Goal: Task Accomplishment & Management: Complete application form

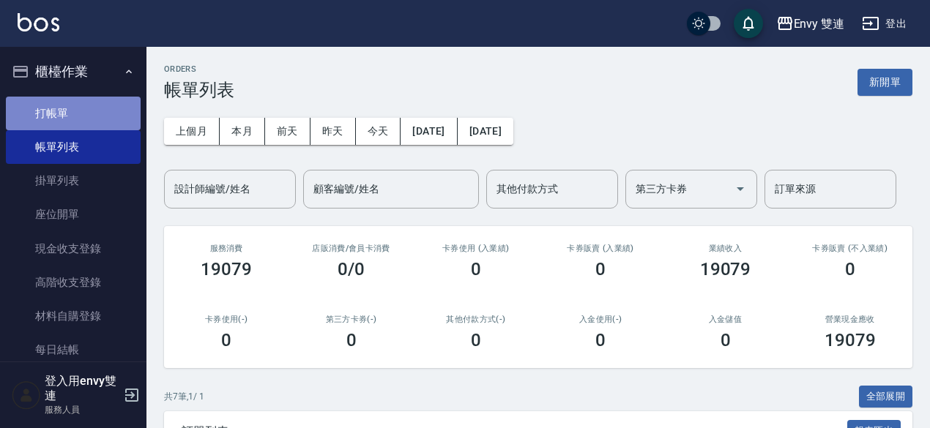
click at [100, 122] on link "打帳單" at bounding box center [73, 114] width 135 height 34
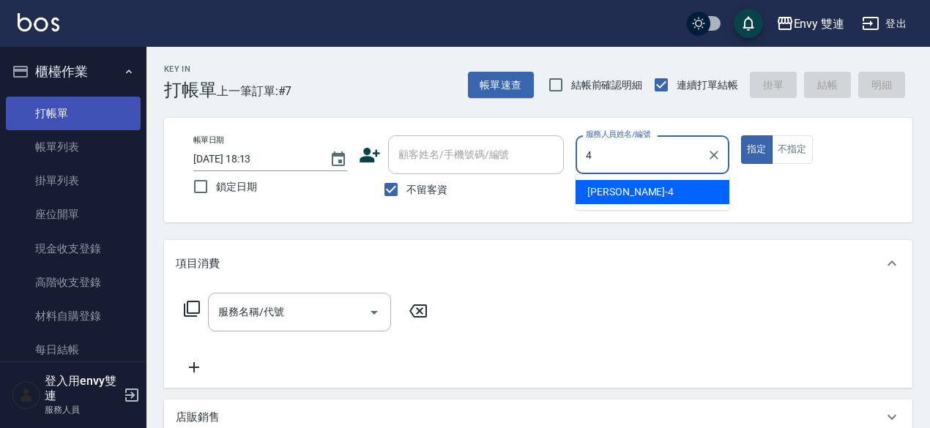
type input "[PERSON_NAME]-4"
type button "true"
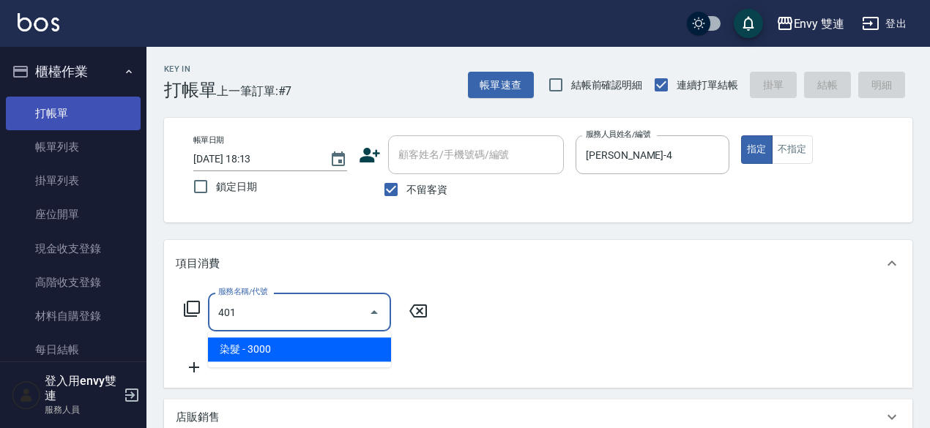
type input "染髮(401)"
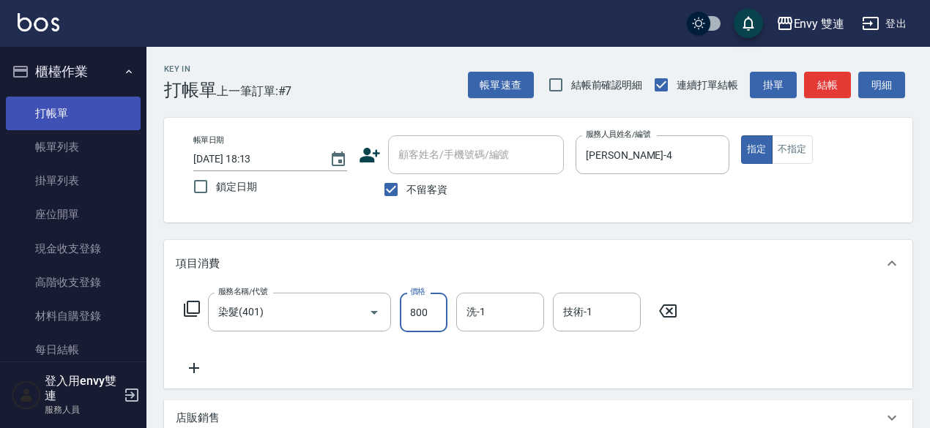
type input "800"
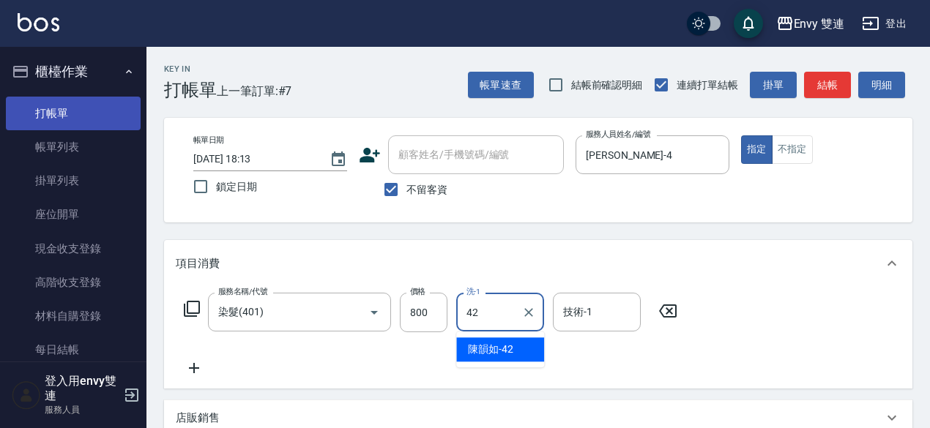
type input "[PERSON_NAME]-42"
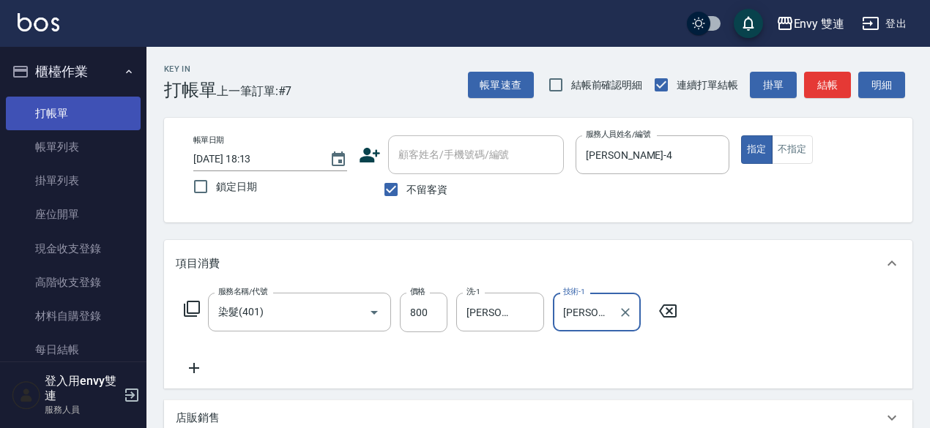
type input "[PERSON_NAME]-42"
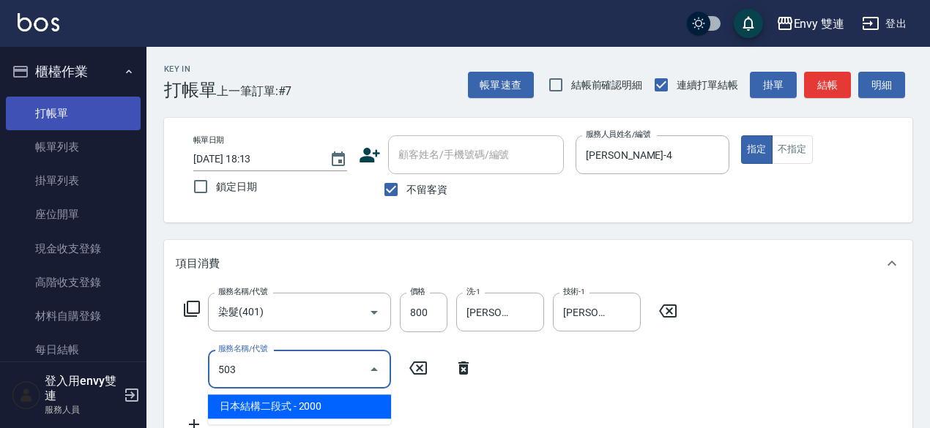
type input "日本結構二段式(503)"
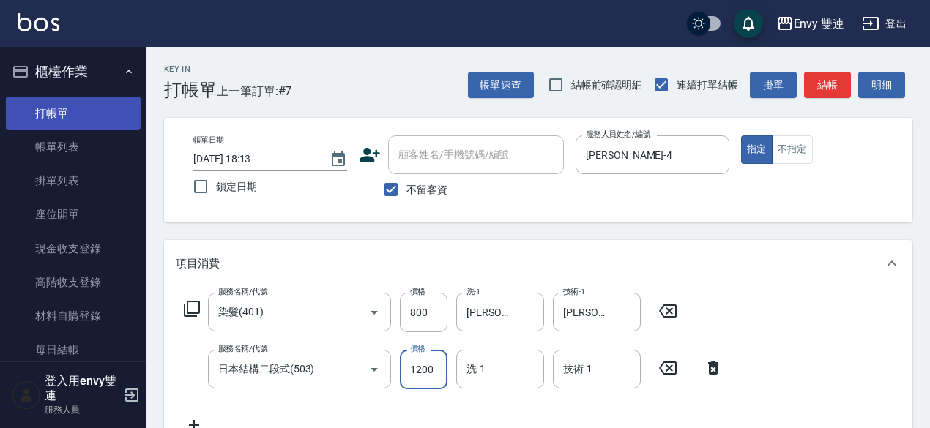
type input "1200"
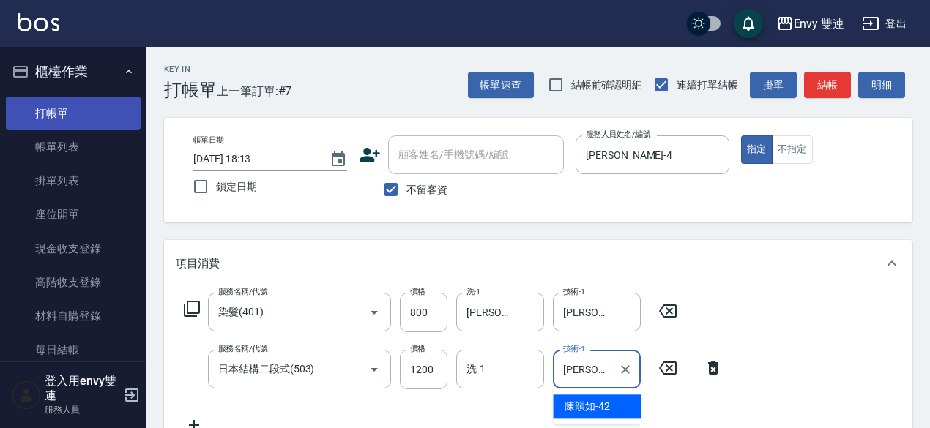
type input "[PERSON_NAME]-42"
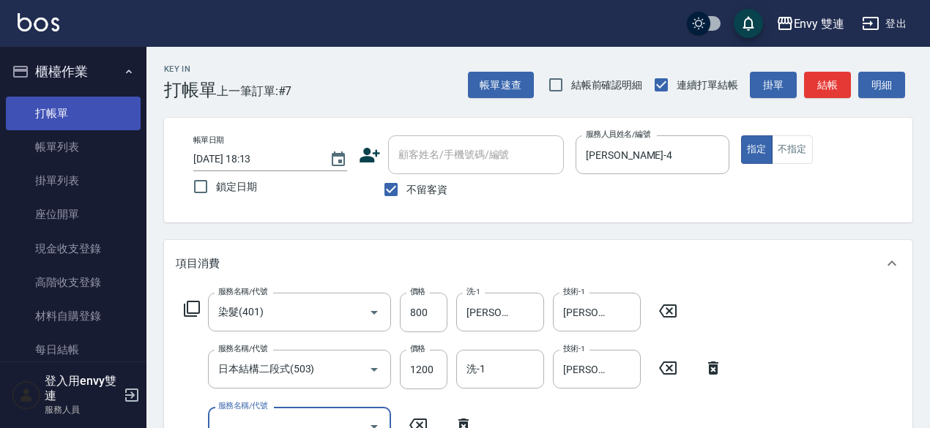
scroll to position [11, 0]
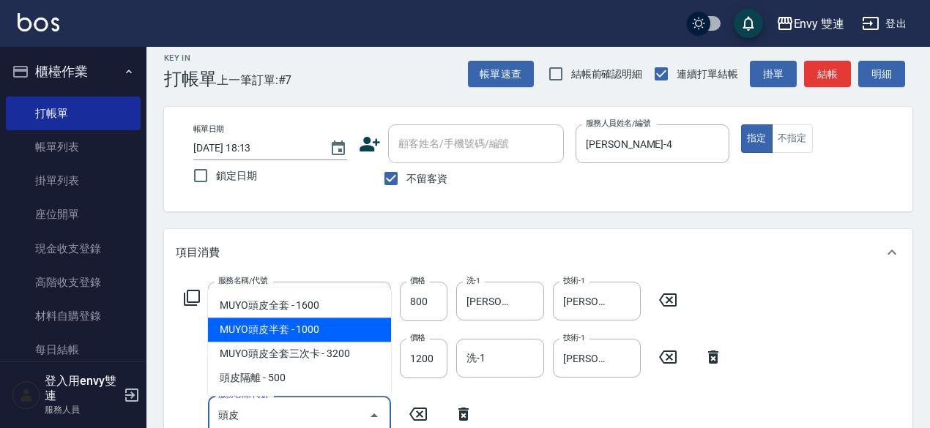
click at [281, 318] on span "MUYO頭皮半套 - 1000" at bounding box center [299, 330] width 183 height 24
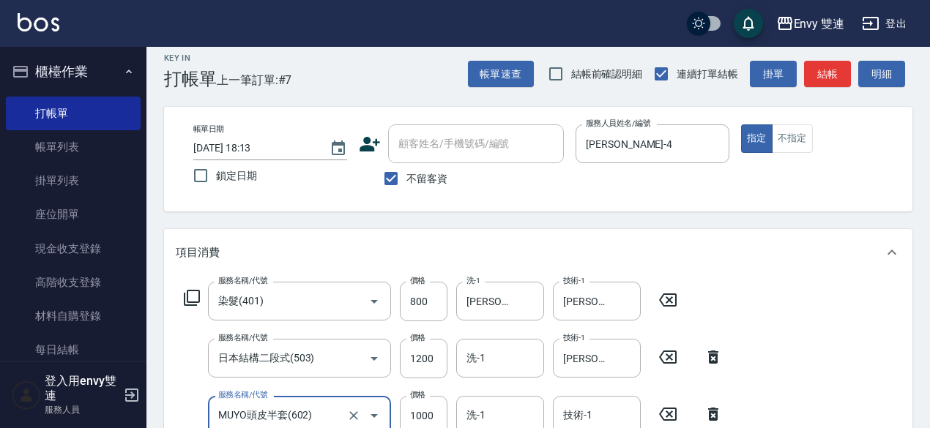
type input "MUYO頭皮半套(602)"
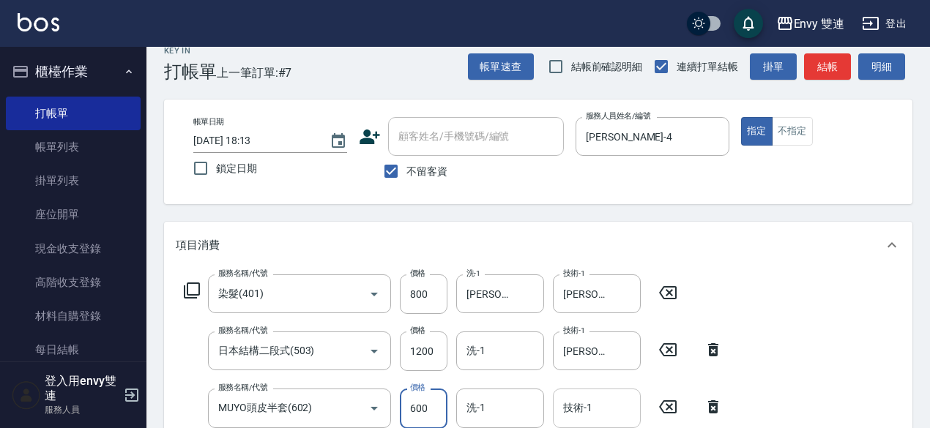
type input "600"
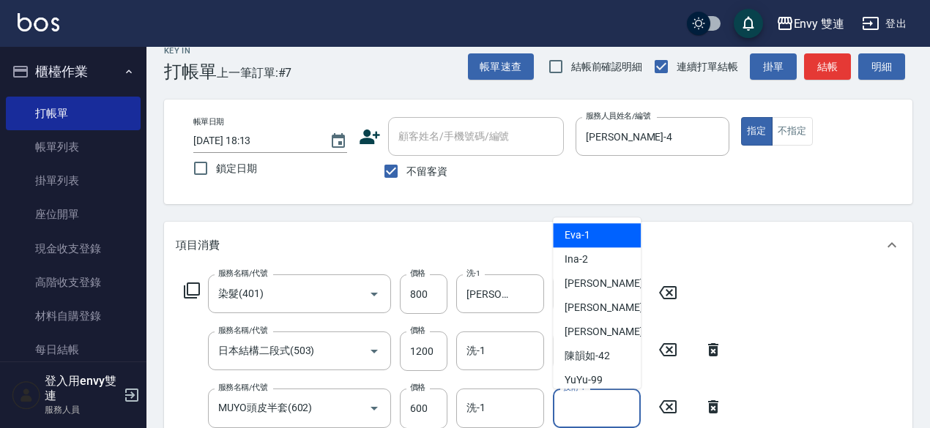
click at [610, 414] on input "技術-1" at bounding box center [596, 408] width 75 height 26
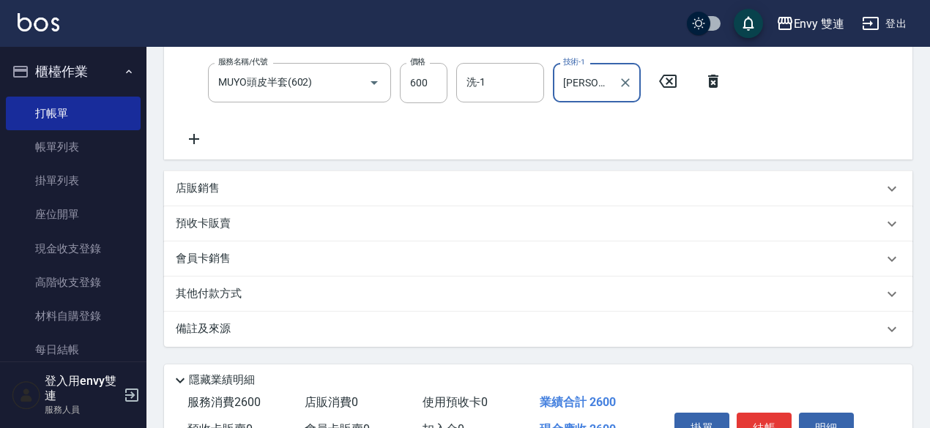
scroll to position [426, 0]
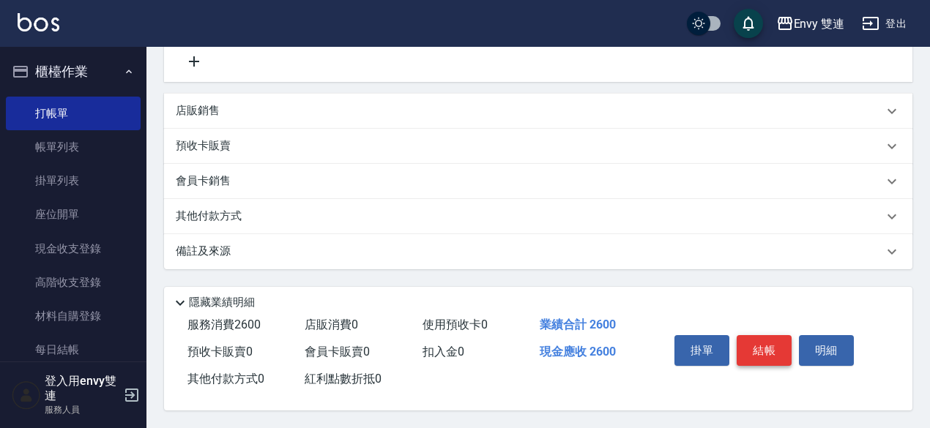
type input "[PERSON_NAME]-42"
click at [777, 345] on button "結帳" at bounding box center [763, 350] width 55 height 31
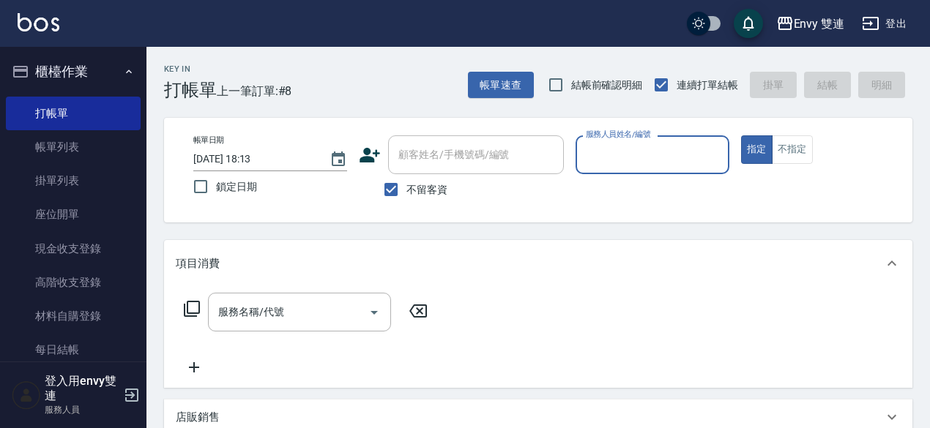
scroll to position [7, 0]
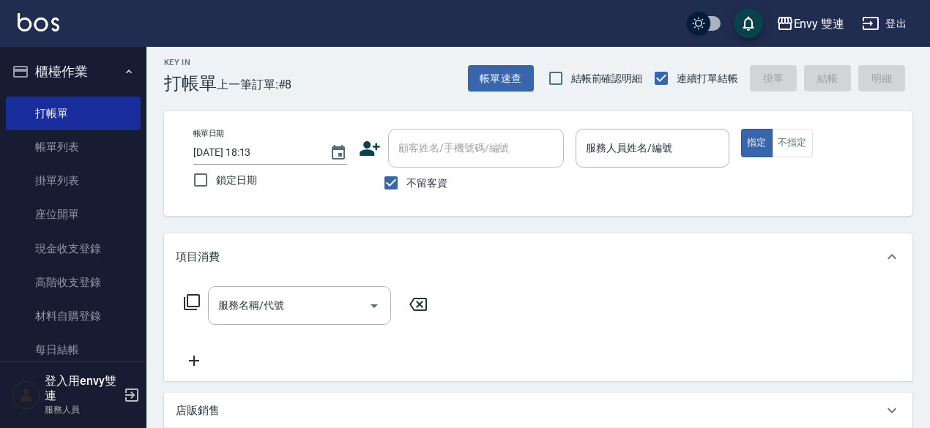
click at [824, 384] on div "項目消費 服務名稱/代號 服務名稱/代號 店販銷售 服務人員姓名/編號 服務人員姓名/編號 商品代號/名稱 商品代號/名稱 預收卡販賣 卡券名稱/代號 卡券名…" at bounding box center [538, 401] width 748 height 335
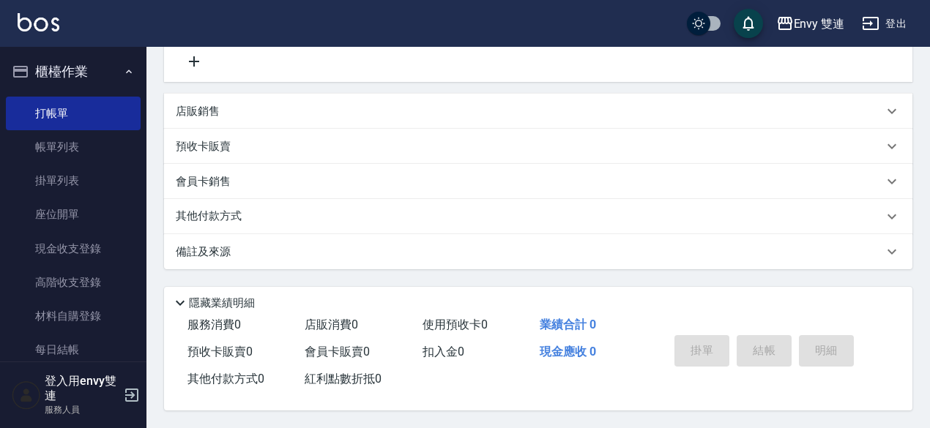
scroll to position [0, 0]
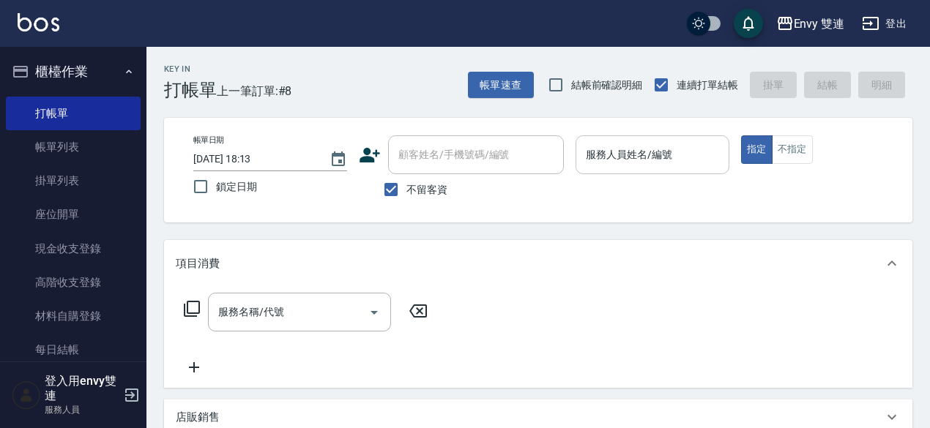
click at [662, 173] on div "服務人員姓名/編號" at bounding box center [652, 154] width 154 height 39
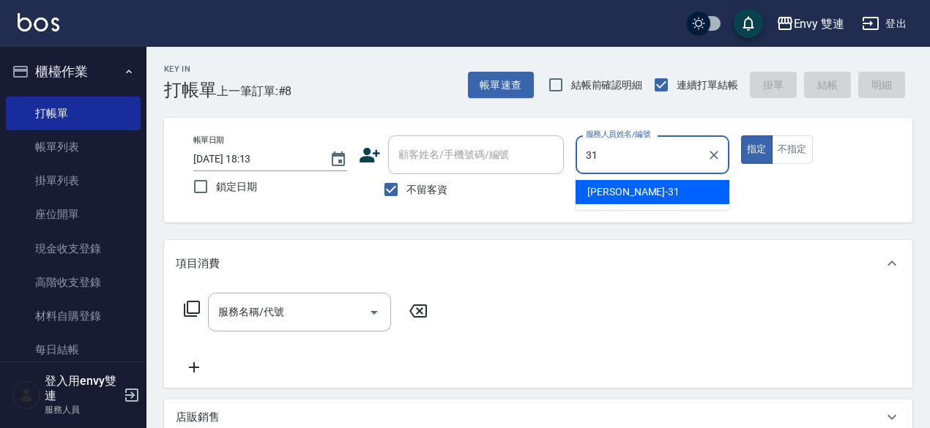
type input "Lina-31"
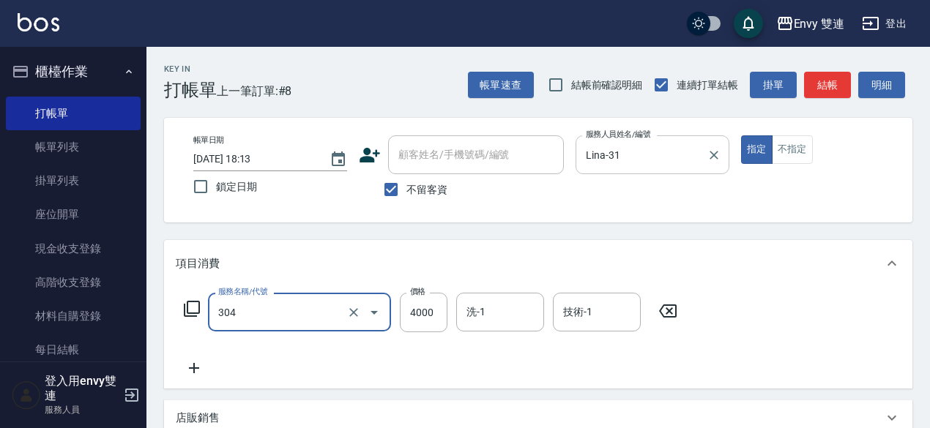
type input "縮毛矯正 (304)"
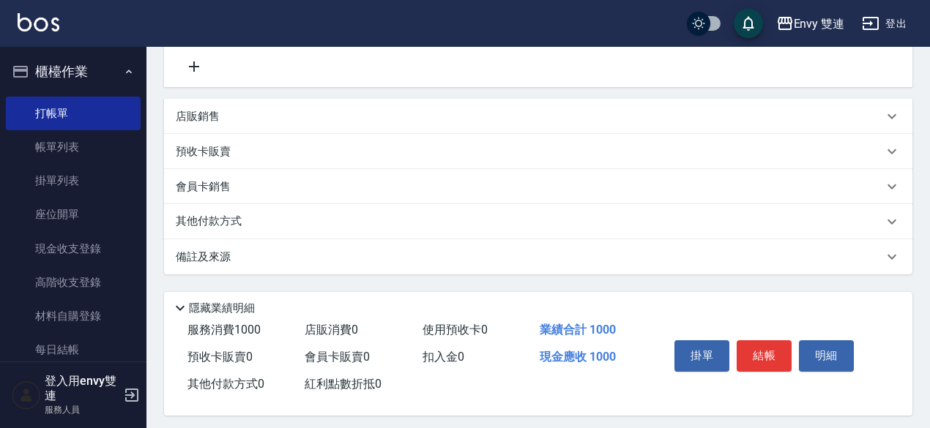
scroll to position [312, 0]
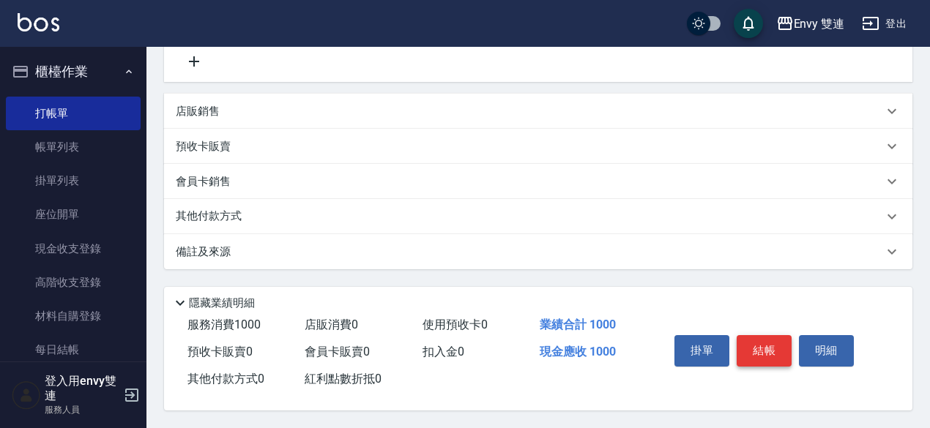
type input "1000"
click at [779, 347] on button "結帳" at bounding box center [763, 350] width 55 height 31
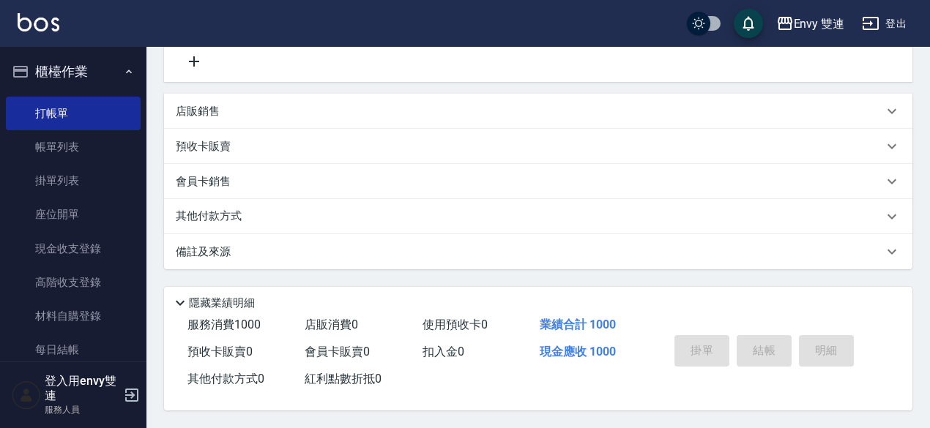
type input "[DATE] 18:28"
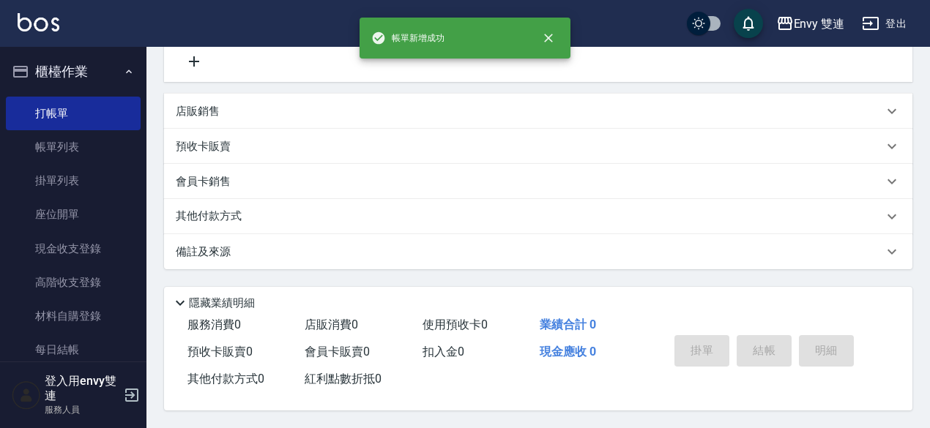
scroll to position [0, 0]
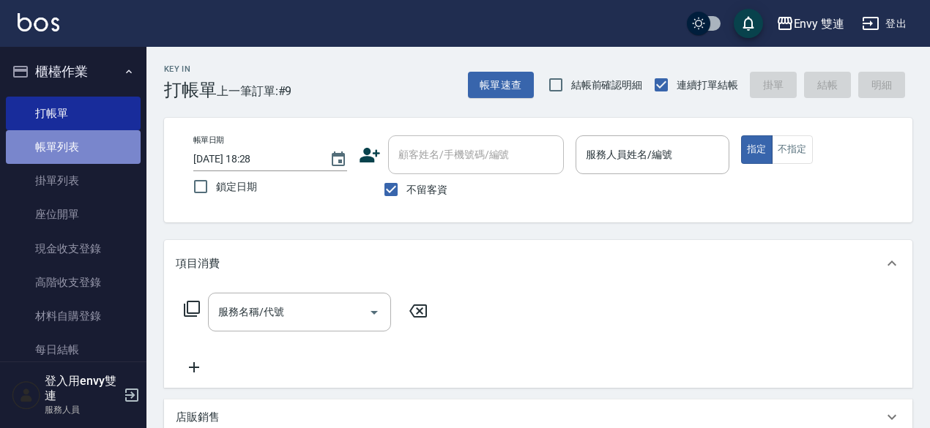
click at [113, 152] on link "帳單列表" at bounding box center [73, 147] width 135 height 34
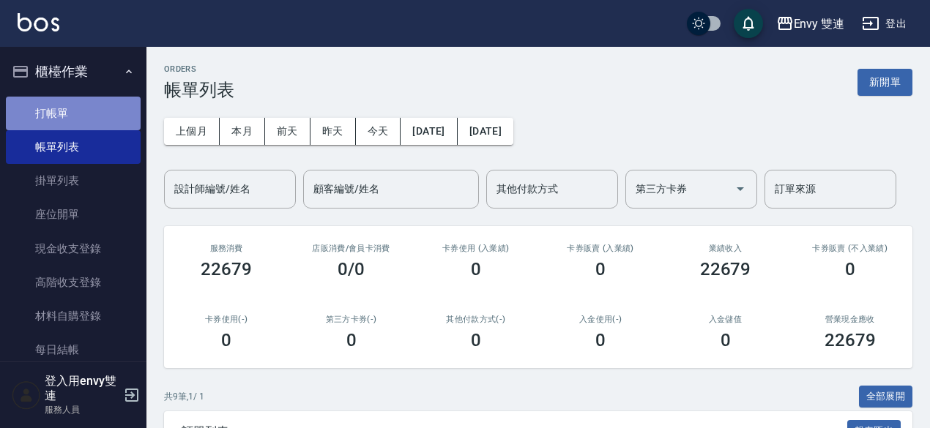
click at [105, 112] on link "打帳單" at bounding box center [73, 114] width 135 height 34
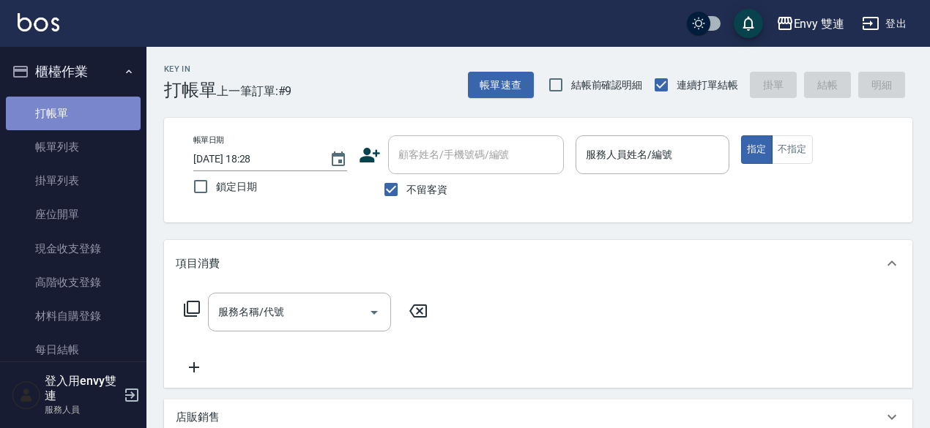
click at [105, 112] on link "打帳單" at bounding box center [73, 114] width 135 height 34
